Goal: Information Seeking & Learning: Learn about a topic

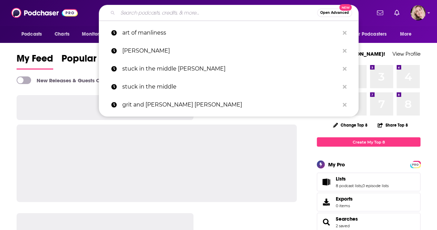
click at [171, 11] on input "Search podcasts, credits, & more..." at bounding box center [217, 12] width 199 height 11
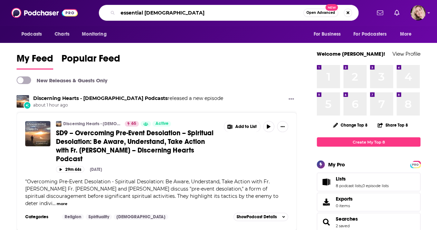
type input "essential [DEMOGRAPHIC_DATA]"
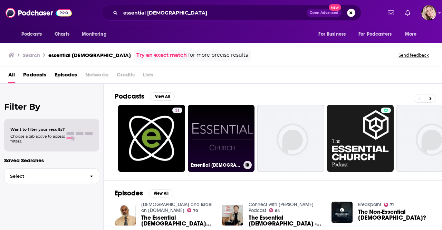
click at [222, 122] on link "Essential [DEMOGRAPHIC_DATA]" at bounding box center [221, 138] width 67 height 67
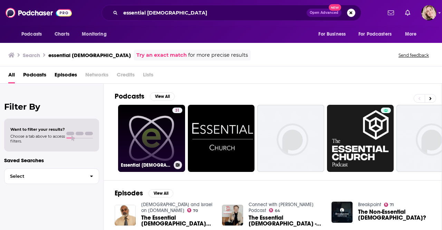
click at [139, 125] on link "31 Essential [DEMOGRAPHIC_DATA] Podcast" at bounding box center [151, 138] width 67 height 67
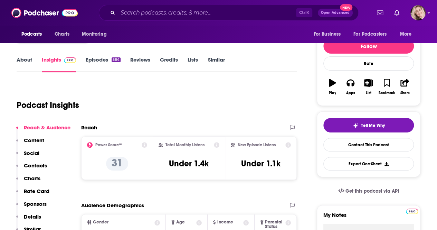
scroll to position [44, 0]
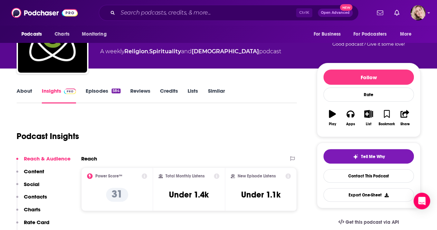
click at [25, 89] on link "About" at bounding box center [25, 95] width 16 height 16
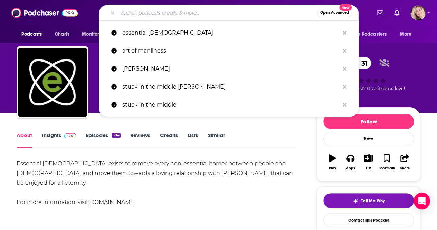
click at [224, 11] on input "Search podcasts, credits, & more..." at bounding box center [217, 12] width 199 height 11
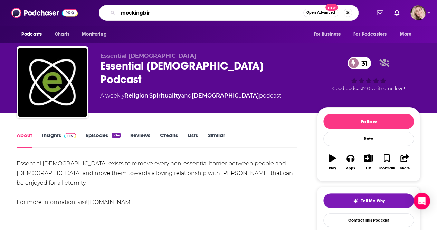
type input "mockingbird"
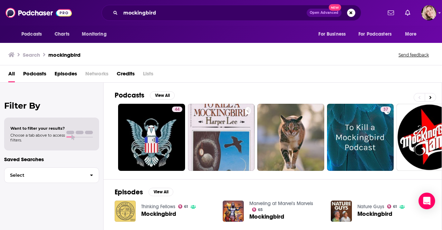
click at [162, 212] on span "Mockingbird" at bounding box center [158, 214] width 35 height 6
click at [181, 13] on input "mockingbird" at bounding box center [213, 12] width 186 height 11
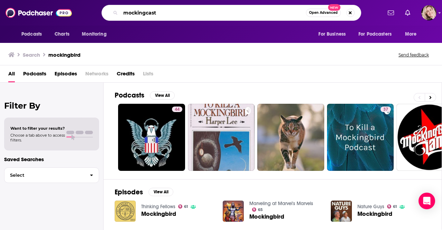
type input "mockingcast"
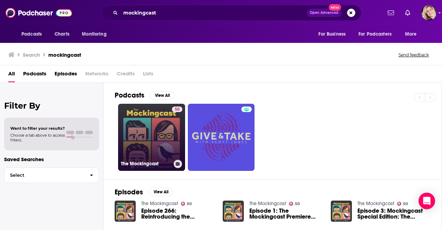
click at [150, 156] on link "50 The Mockingcast" at bounding box center [151, 137] width 67 height 67
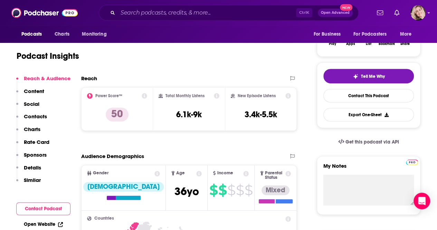
scroll to position [128, 0]
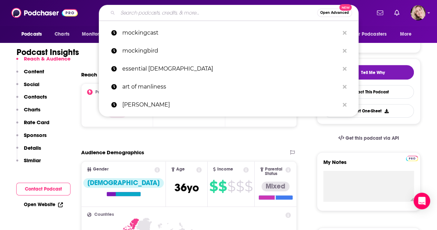
click at [149, 14] on input "Search podcasts, credits, & more..." at bounding box center [217, 12] width 199 height 11
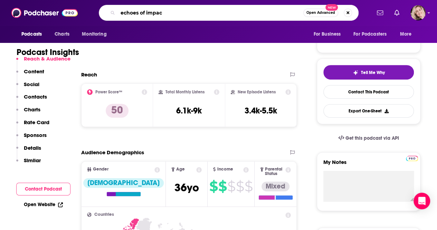
type input "echoes of impact"
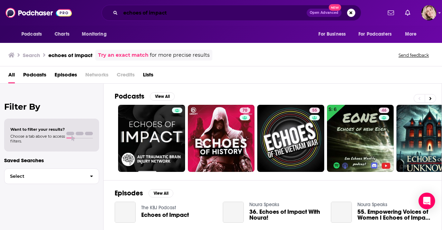
click at [203, 12] on input "echoes of impact" at bounding box center [213, 12] width 186 height 11
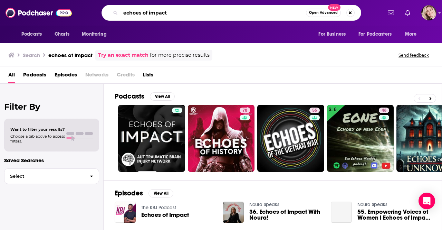
click at [203, 12] on input "echoes of impact" at bounding box center [212, 12] width 185 height 11
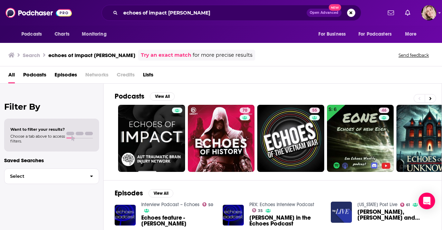
click at [220, 19] on div "echoes of impact [PERSON_NAME] Open Advanced New" at bounding box center [231, 13] width 260 height 16
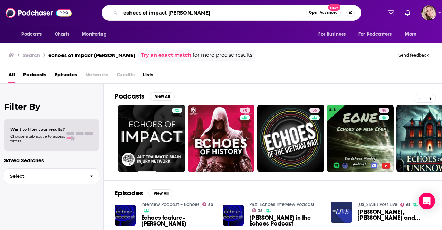
click at [224, 14] on input "echoes of impact [PERSON_NAME]" at bounding box center [212, 12] width 185 height 11
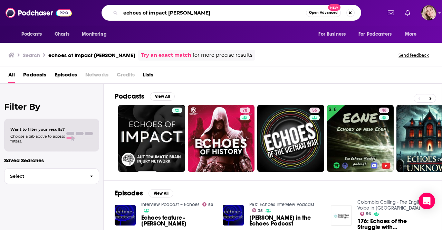
click at [209, 12] on input "echoes of impact [PERSON_NAME]" at bounding box center [212, 12] width 185 height 11
type input "e"
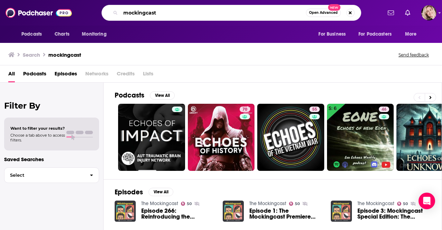
click at [209, 12] on input "mockingcast" at bounding box center [212, 12] width 185 height 11
type input "mockingcast\"
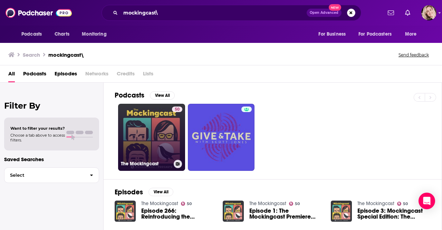
click at [157, 139] on link "50 The Mockingcast" at bounding box center [151, 137] width 67 height 67
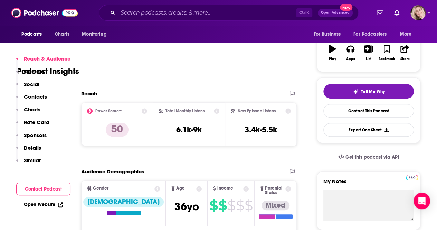
scroll to position [144, 0]
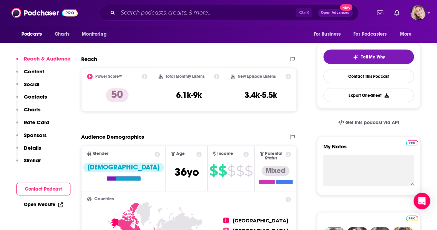
click at [26, 96] on p "Contacts" at bounding box center [35, 96] width 23 height 7
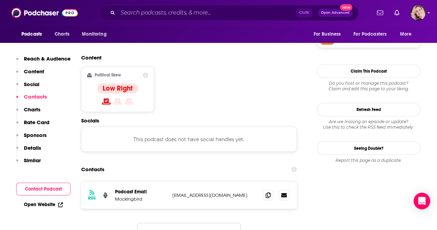
scroll to position [548, 0]
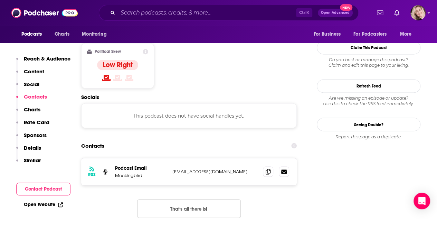
click at [42, 69] on p "Content" at bounding box center [34, 71] width 20 height 7
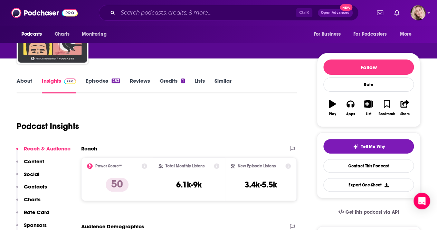
scroll to position [66, 0]
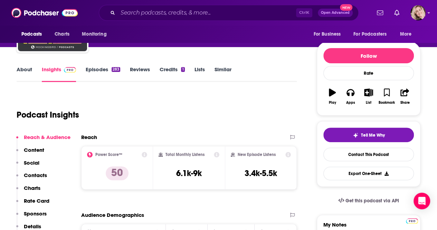
click at [26, 71] on link "About" at bounding box center [25, 74] width 16 height 16
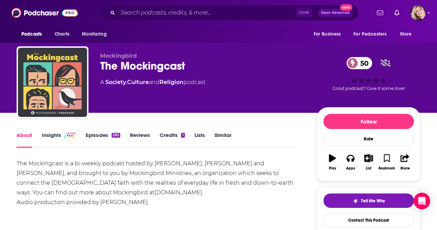
click at [54, 134] on link "Insights" at bounding box center [59, 140] width 34 height 16
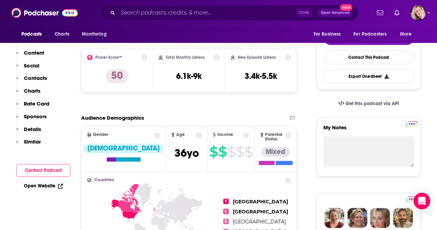
scroll to position [178, 0]
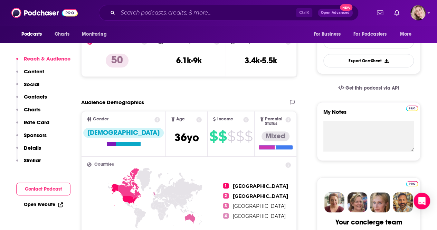
click at [40, 97] on p "Contacts" at bounding box center [35, 96] width 23 height 7
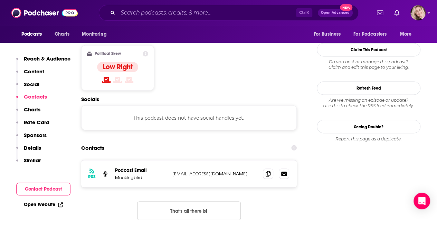
scroll to position [548, 0]
